Goal: Submit feedback/report problem

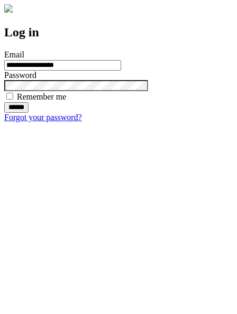
type input "**********"
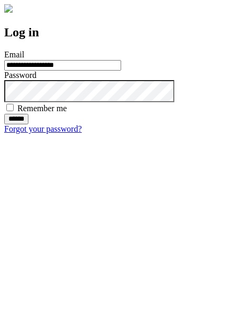
click at [28, 124] on input "******" at bounding box center [16, 119] width 24 height 11
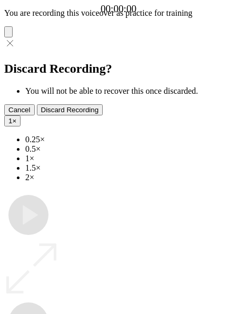
type input "**********"
